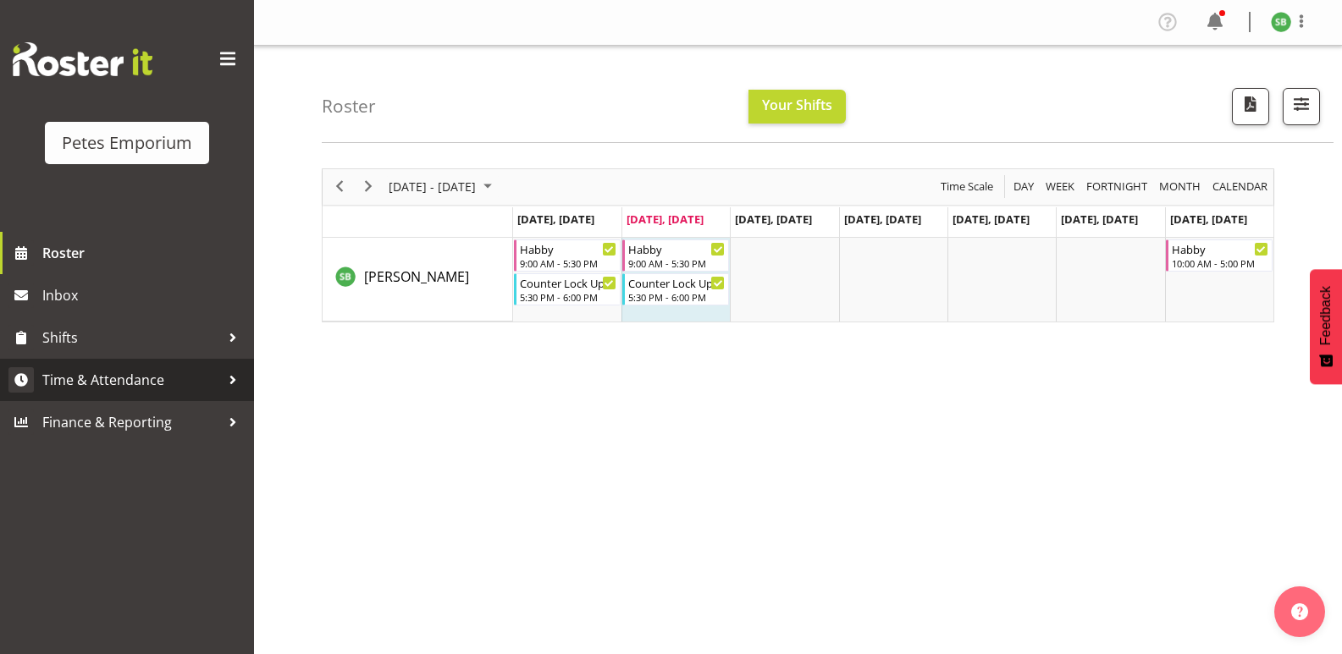
click at [96, 386] on span "Time & Attendance" at bounding box center [131, 379] width 178 height 25
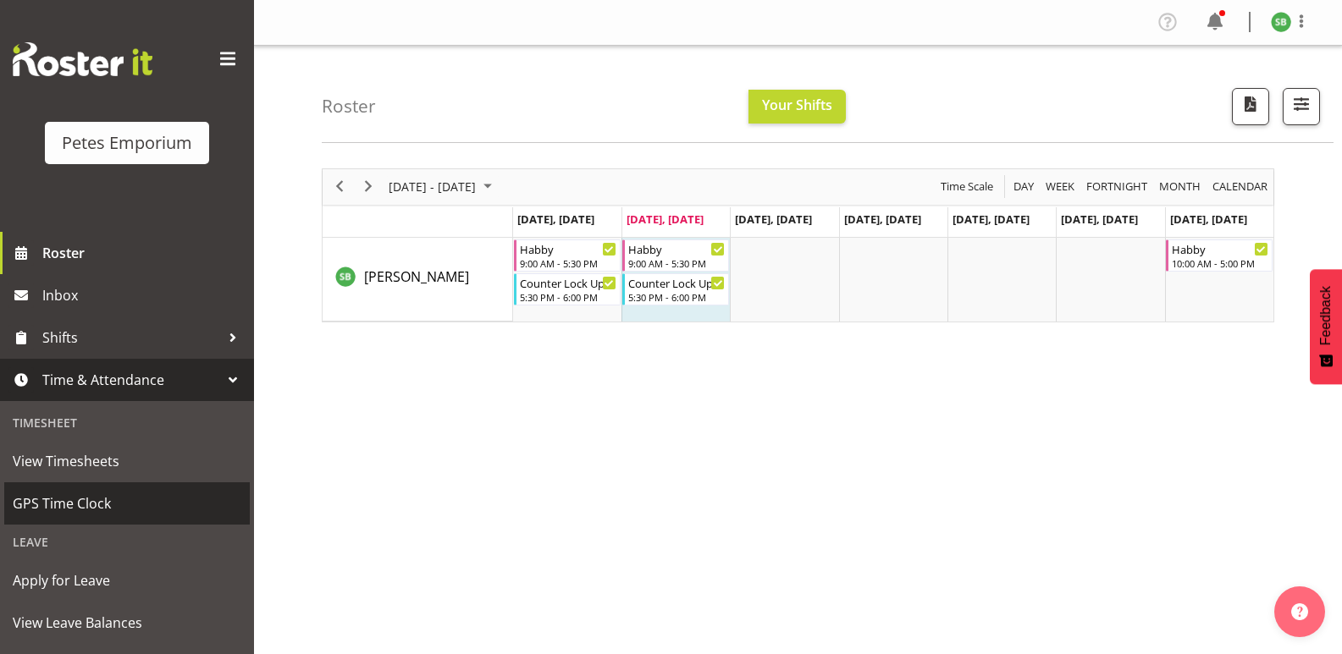
click at [67, 511] on span "GPS Time Clock" at bounding box center [127, 503] width 229 height 25
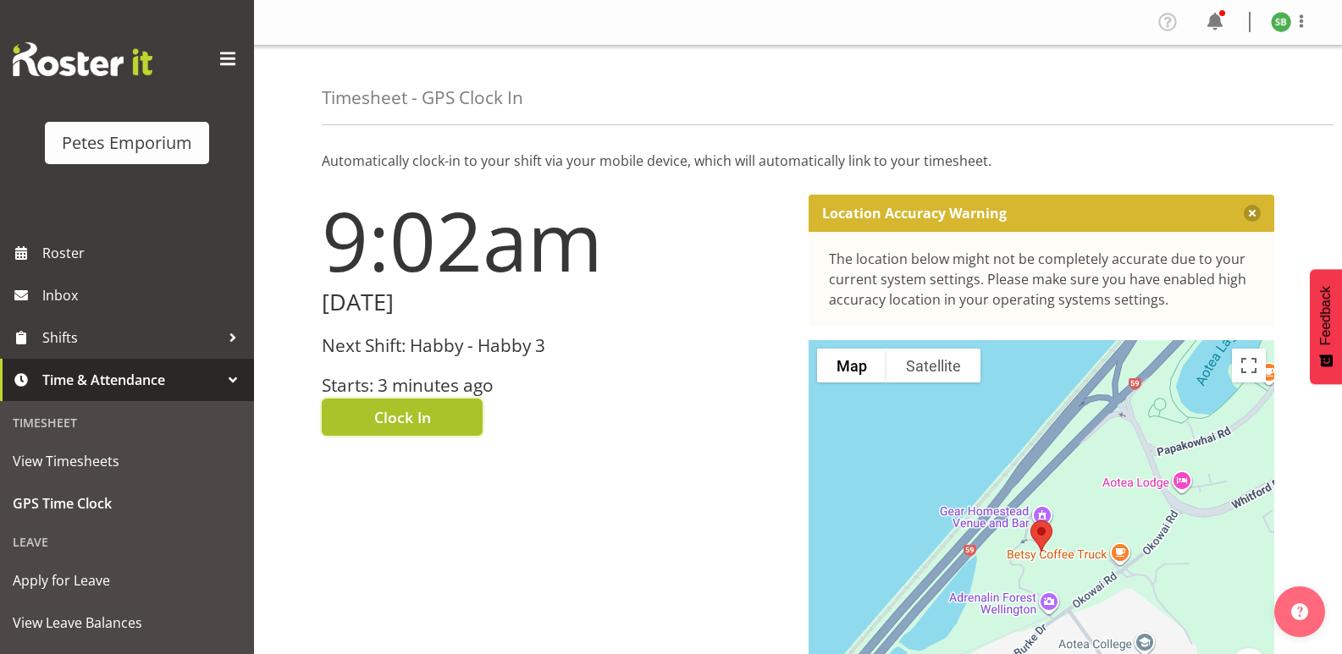
click at [399, 409] on span "Clock In" at bounding box center [402, 417] width 57 height 22
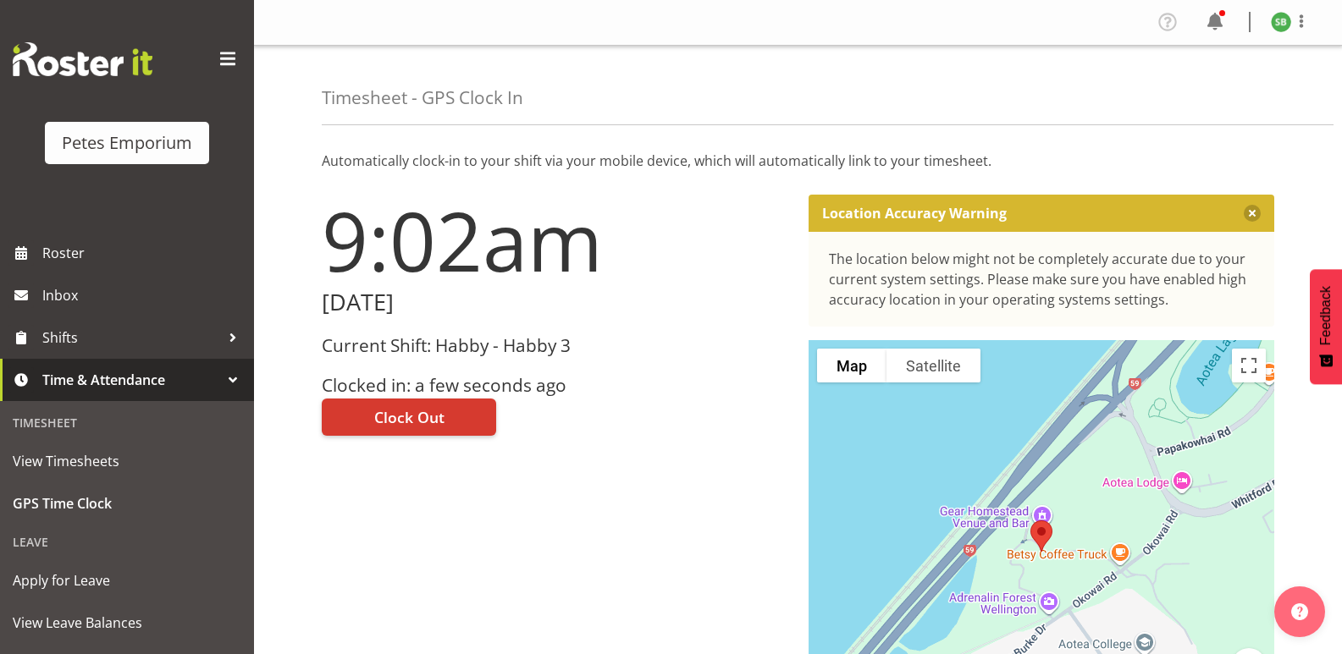
click at [1301, 33] on div at bounding box center [1301, 22] width 20 height 22
click at [1205, 87] on link "Log Out" at bounding box center [1230, 89] width 163 height 30
